Goal: Transaction & Acquisition: Purchase product/service

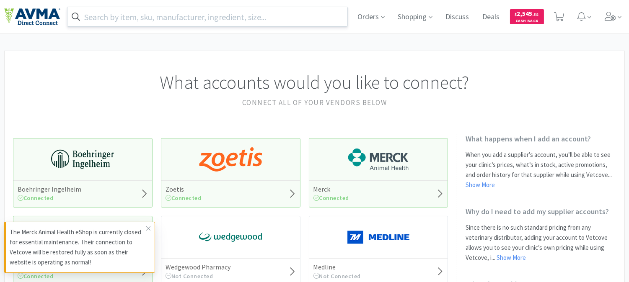
click at [246, 17] on input "text" at bounding box center [207, 16] width 280 height 19
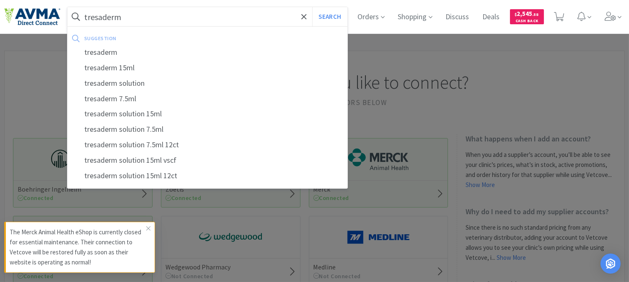
type input "tresaderm"
click at [312, 7] on button "Search" at bounding box center [329, 16] width 35 height 19
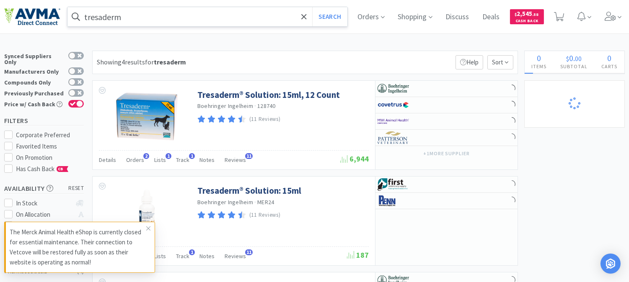
select select "3"
select select "8"
select select "3"
select select "1"
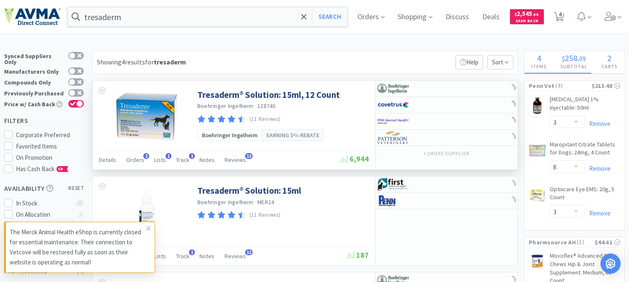
select select "24"
select select "12"
